Goal: Transaction & Acquisition: Purchase product/service

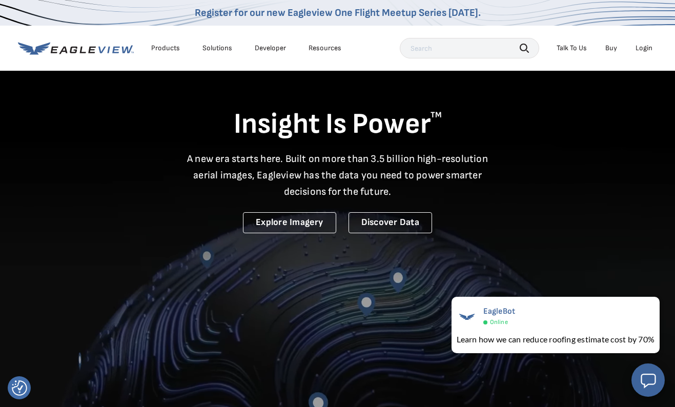
click at [643, 46] on div "Login" at bounding box center [644, 48] width 17 height 9
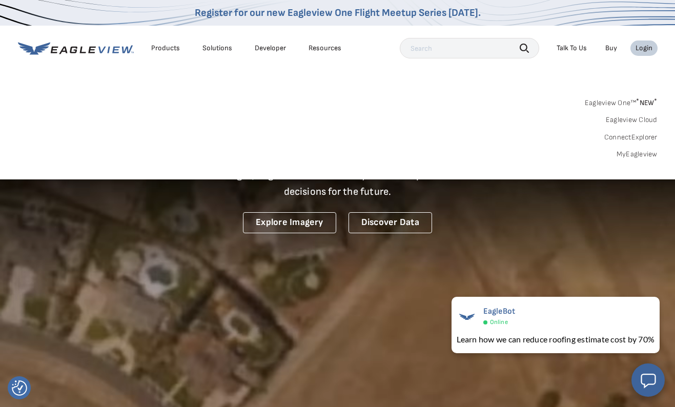
click at [625, 152] on link "MyEagleview" at bounding box center [637, 154] width 41 height 9
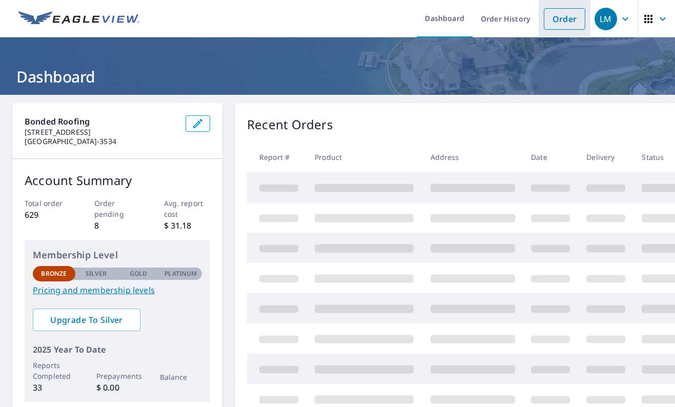
click at [561, 18] on link "Order" at bounding box center [565, 19] width 42 height 22
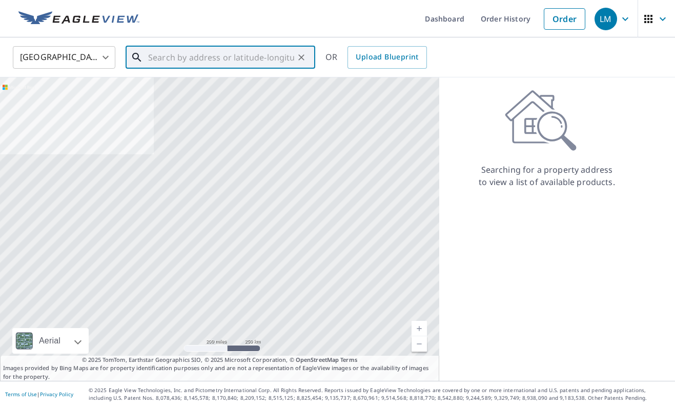
click at [273, 62] on input "text" at bounding box center [221, 57] width 146 height 29
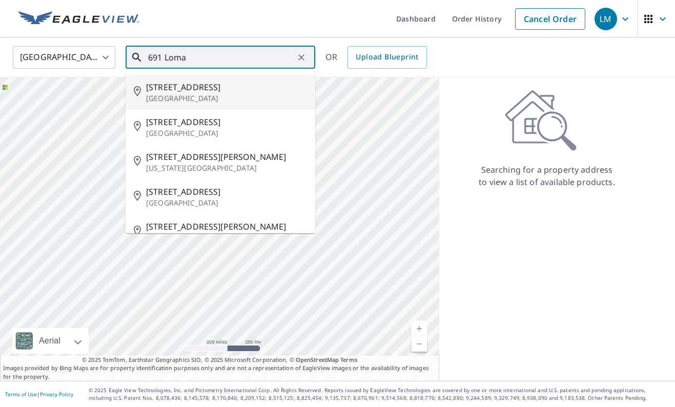
click at [256, 98] on p "Long Beach, CA 90814" at bounding box center [226, 98] width 161 height 10
type input "691 Loma Ave Long Beach, CA 90814"
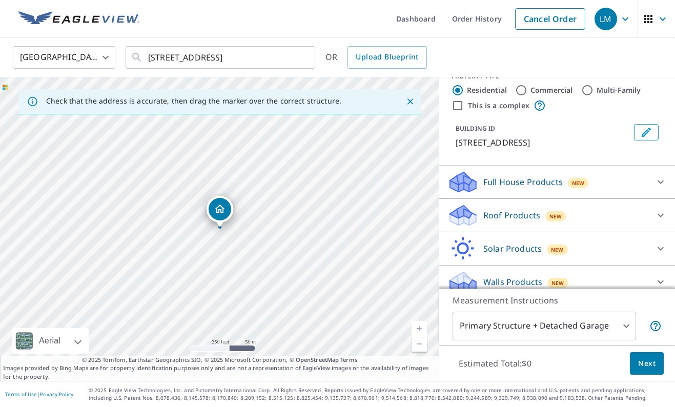
scroll to position [28, 0]
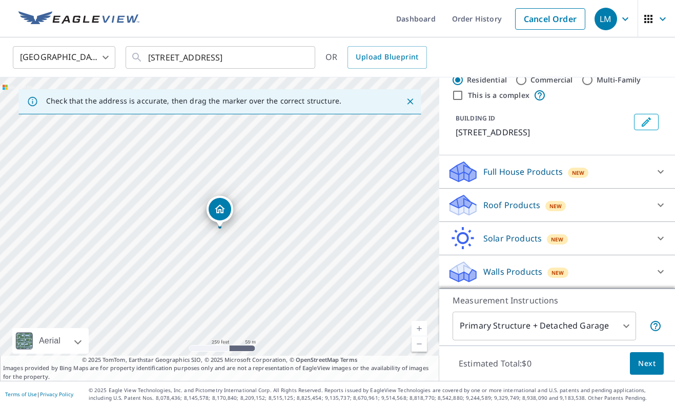
click at [607, 203] on div "Roof Products New" at bounding box center [547, 205] width 201 height 24
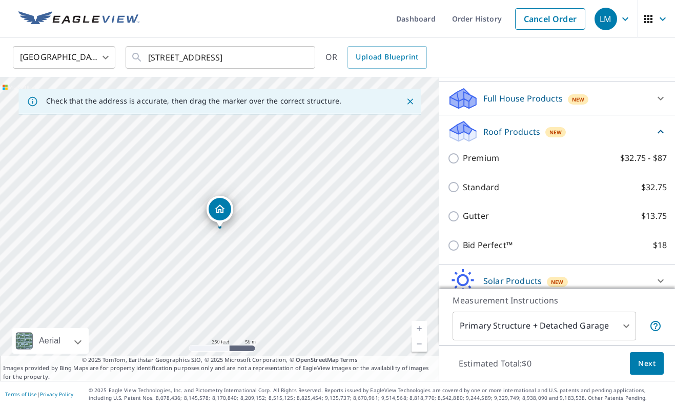
scroll to position [146, 0]
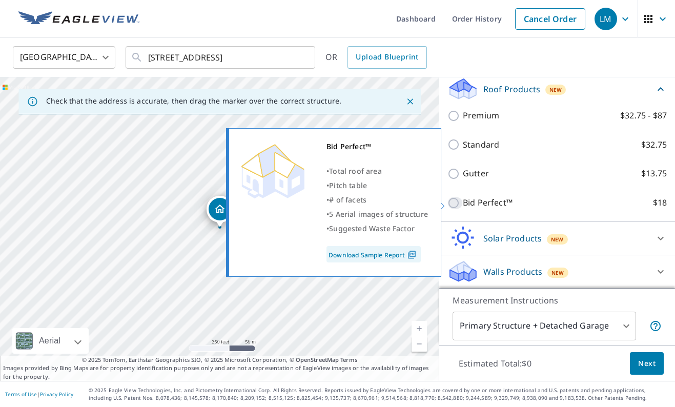
click at [457, 204] on input "Bid Perfect™ $18" at bounding box center [454, 203] width 15 height 12
checkbox input "true"
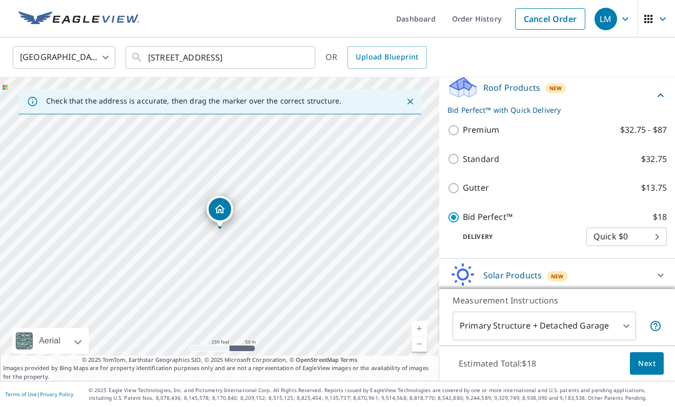
click at [646, 363] on span "Next" at bounding box center [646, 363] width 17 height 13
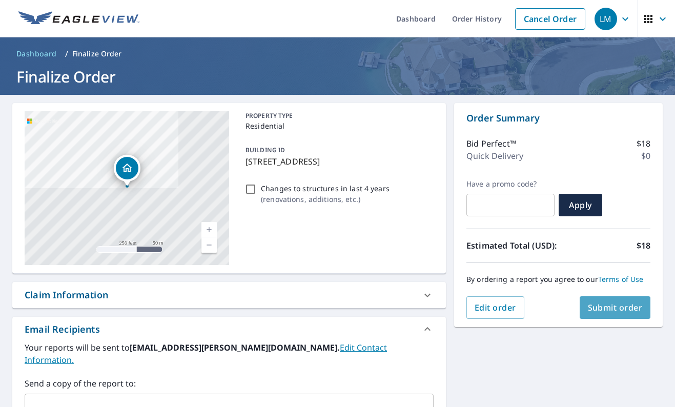
click at [622, 306] on span "Submit order" at bounding box center [615, 307] width 55 height 11
checkbox input "true"
